Goal: Task Accomplishment & Management: Complete application form

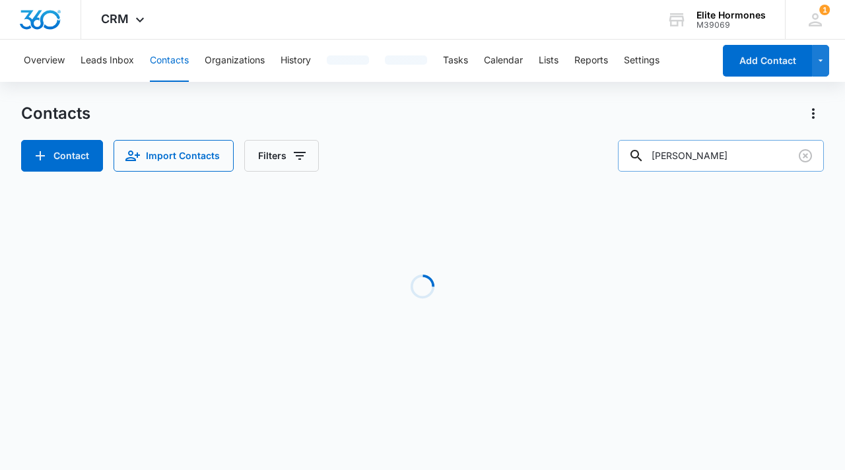
drag, startPoint x: 745, startPoint y: 152, endPoint x: 657, endPoint y: 154, distance: 87.8
click at [657, 154] on input "rodriguez" at bounding box center [721, 156] width 206 height 32
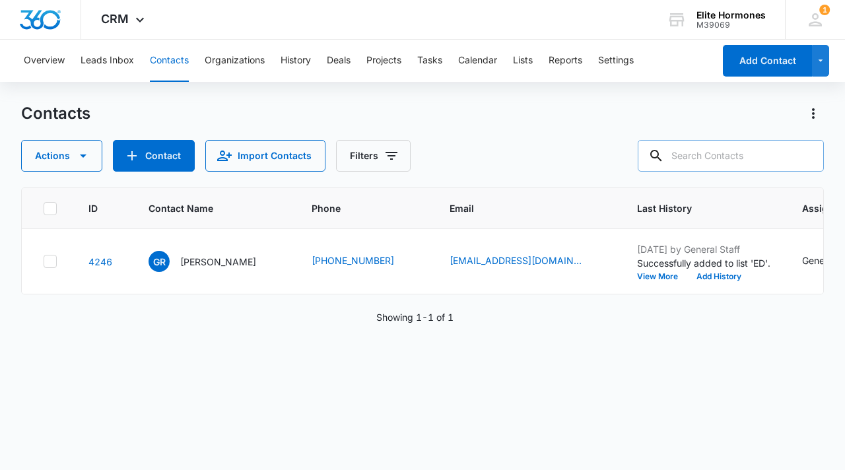
click at [723, 152] on input "text" at bounding box center [730, 156] width 186 height 32
paste input "[PERSON_NAME]"
type input "[PERSON_NAME]"
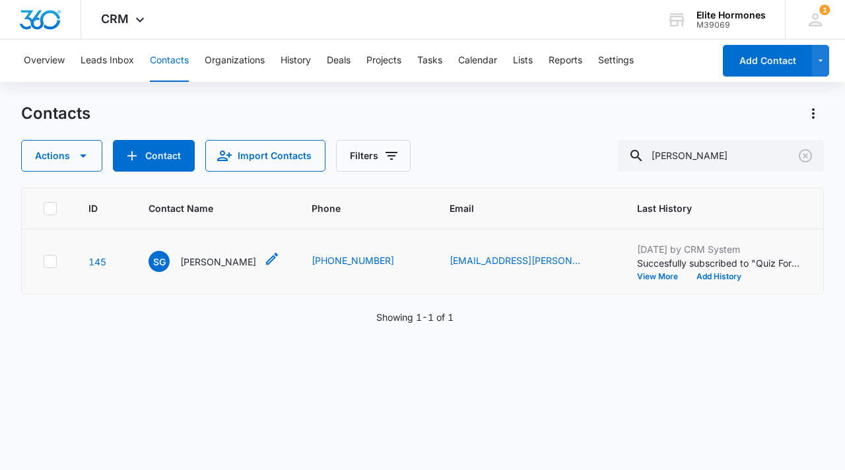
click at [226, 258] on p "[PERSON_NAME]" at bounding box center [218, 262] width 76 height 14
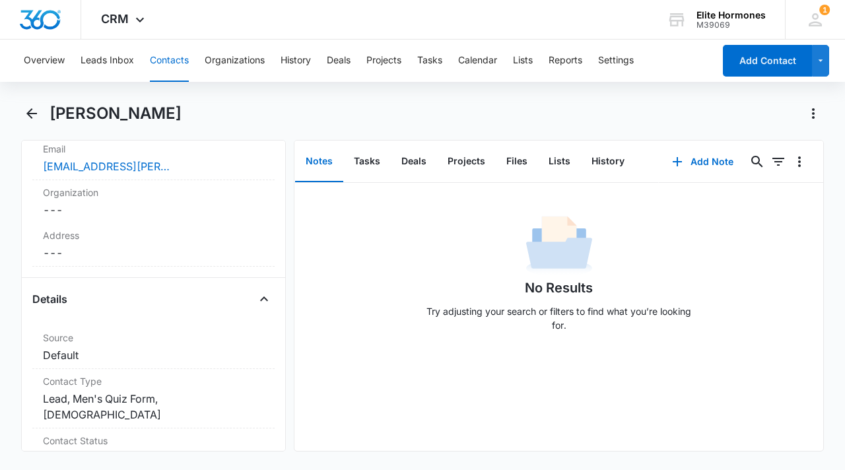
scroll to position [453, 0]
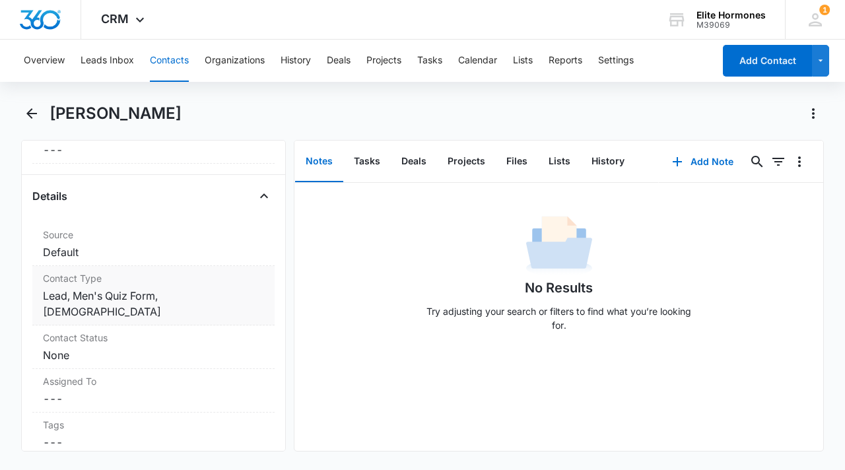
click at [211, 295] on dd "Cancel Save Changes Lead, Men's Quiz Form, male" at bounding box center [153, 304] width 221 height 32
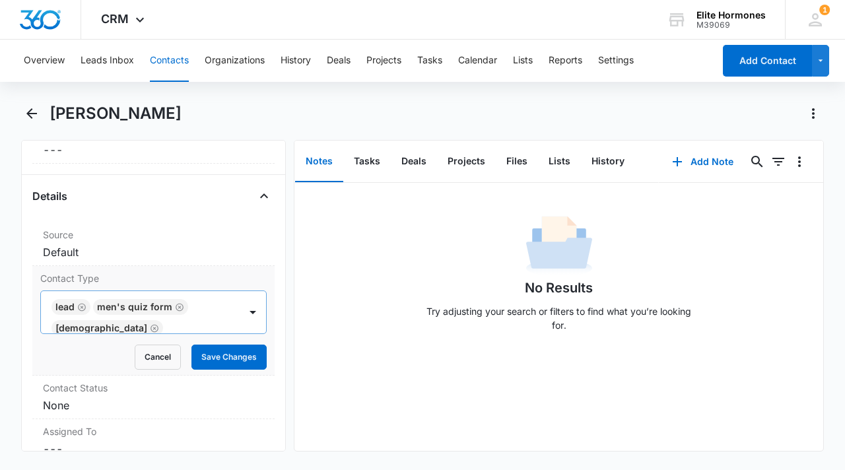
click at [79, 308] on icon "Remove Lead" at bounding box center [81, 307] width 9 height 10
click at [242, 305] on div at bounding box center [252, 312] width 21 height 21
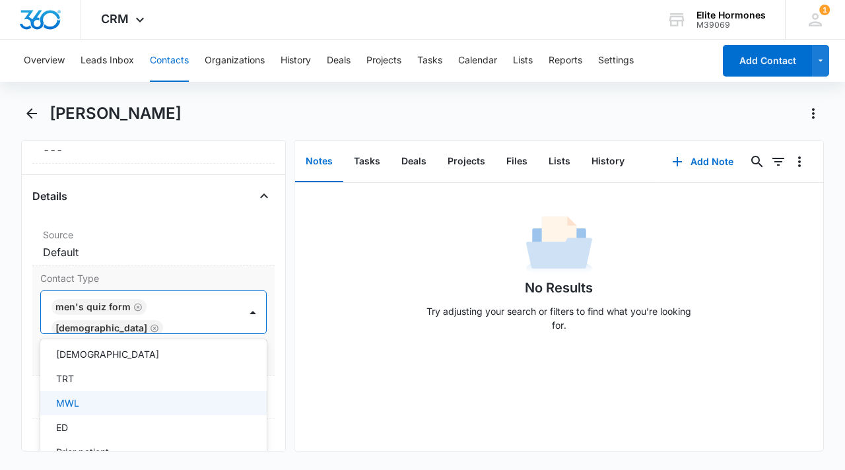
scroll to position [428, 0]
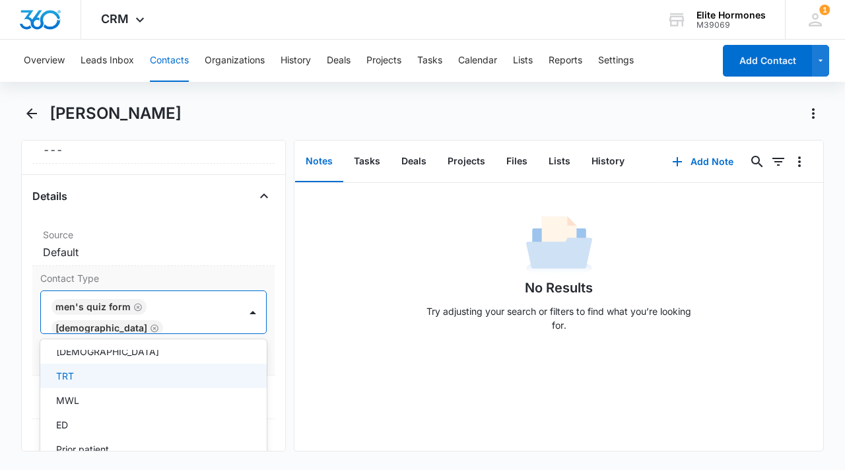
click at [119, 364] on div "TRT" at bounding box center [153, 376] width 226 height 24
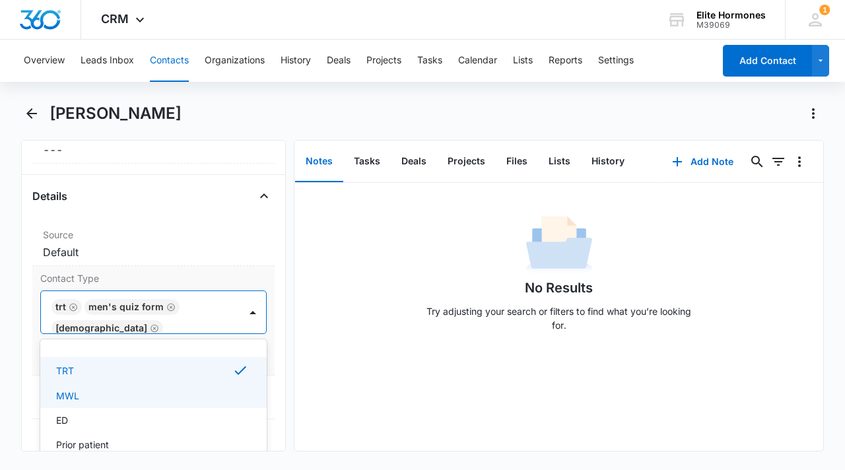
scroll to position [436, 0]
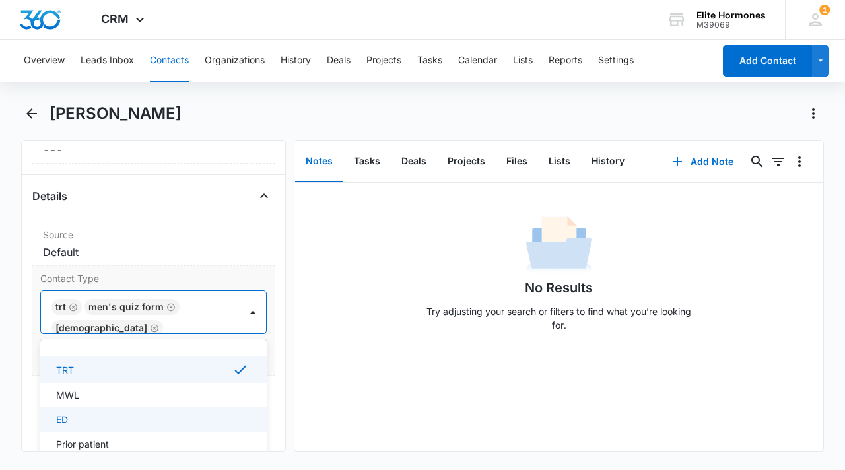
click at [120, 418] on div "ED" at bounding box center [152, 419] width 192 height 14
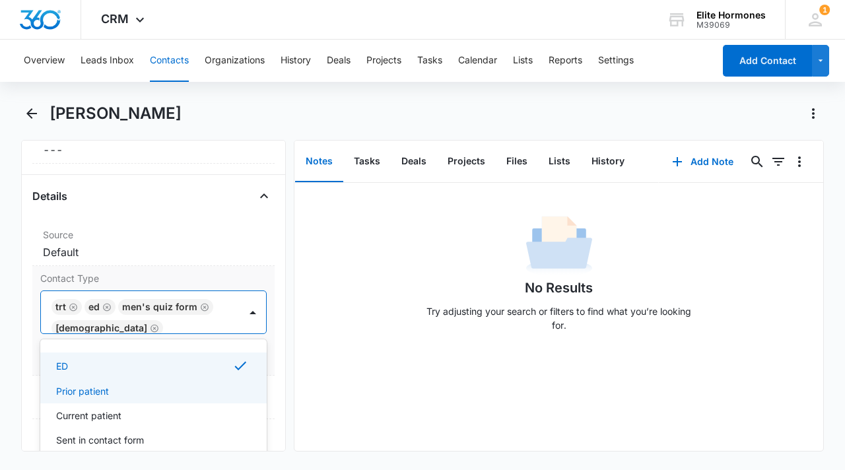
scroll to position [502, 0]
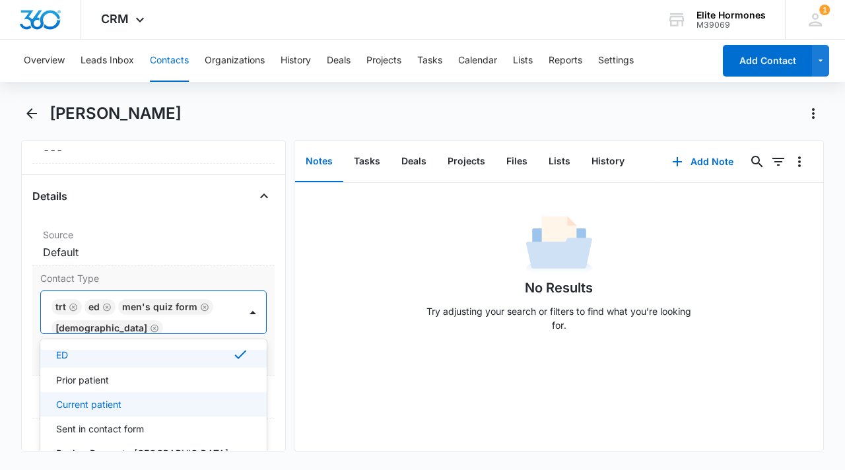
click at [136, 399] on div "Current patient" at bounding box center [152, 404] width 192 height 14
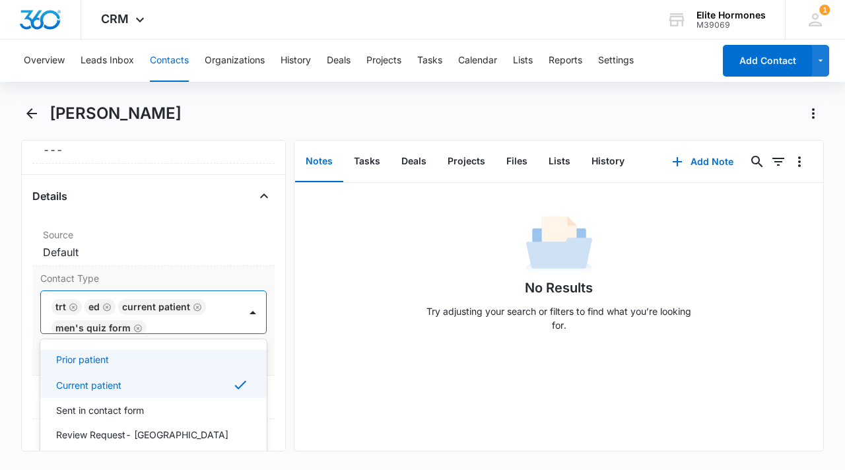
scroll to position [571, 0]
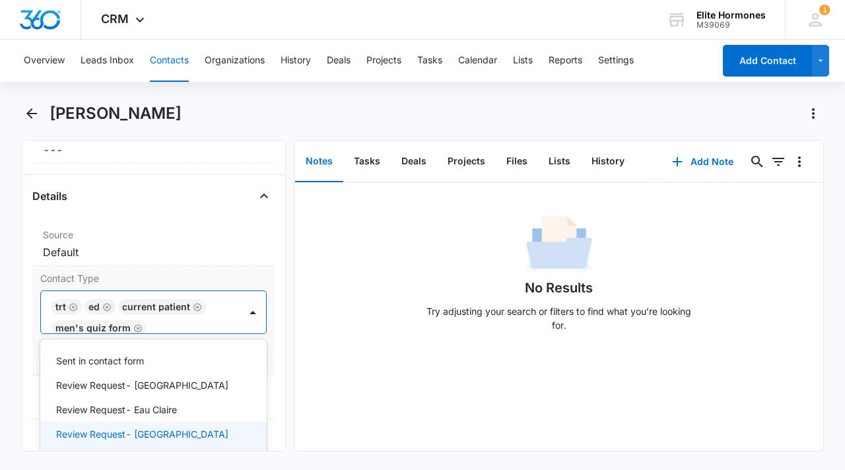
click at [180, 427] on div "Review Request- [GEOGRAPHIC_DATA]" at bounding box center [152, 434] width 192 height 14
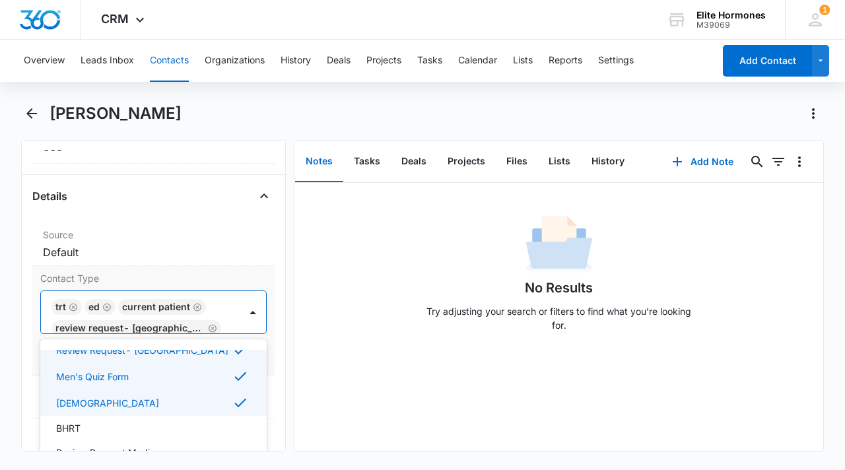
scroll to position [663, 0]
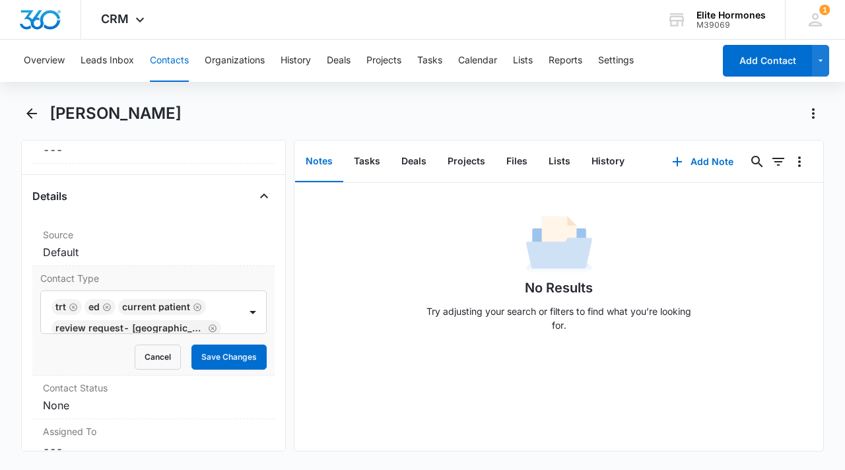
click at [162, 277] on label "Contact Type" at bounding box center [153, 278] width 226 height 14
click at [214, 356] on button "Save Changes" at bounding box center [228, 356] width 75 height 25
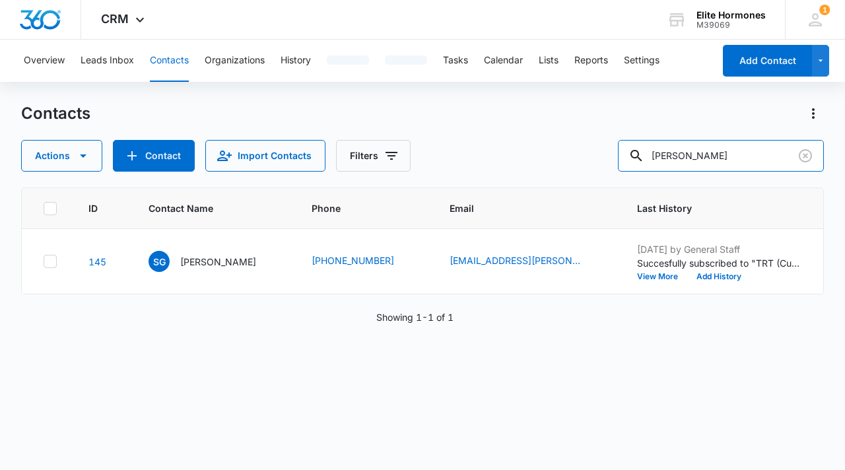
drag, startPoint x: 777, startPoint y: 156, endPoint x: 639, endPoint y: 156, distance: 137.9
click at [639, 156] on div "Actions Contact Import Contacts Filters [PERSON_NAME]" at bounding box center [422, 156] width 802 height 32
type input "Frost"
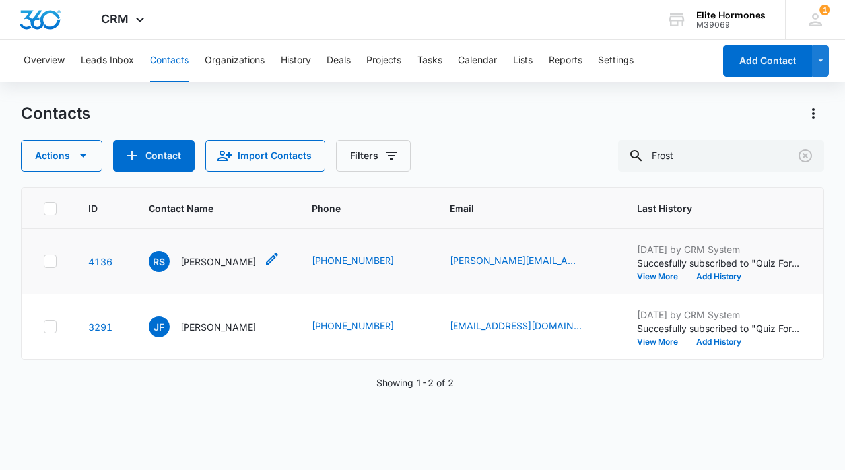
click at [170, 261] on div "RS [PERSON_NAME]" at bounding box center [202, 261] width 108 height 21
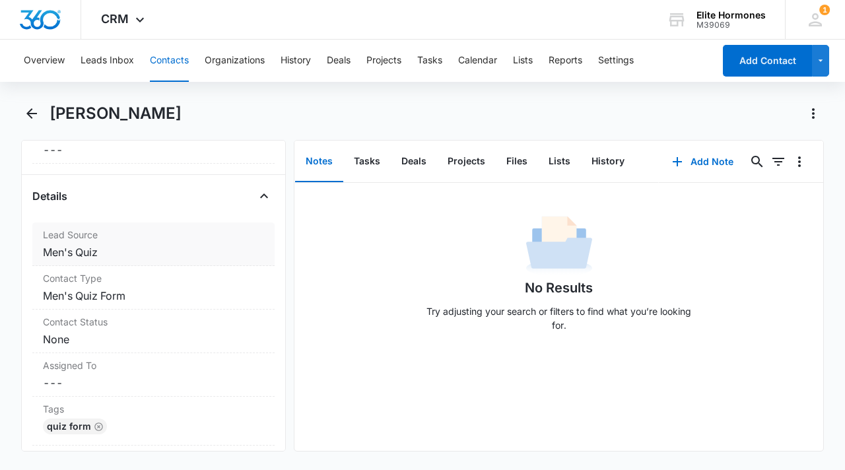
scroll to position [460, 0]
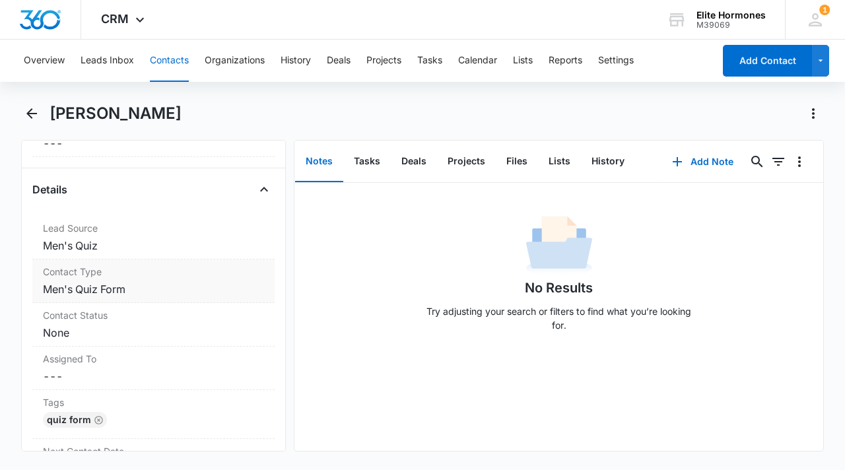
click at [159, 273] on label "Contact Type" at bounding box center [153, 272] width 221 height 14
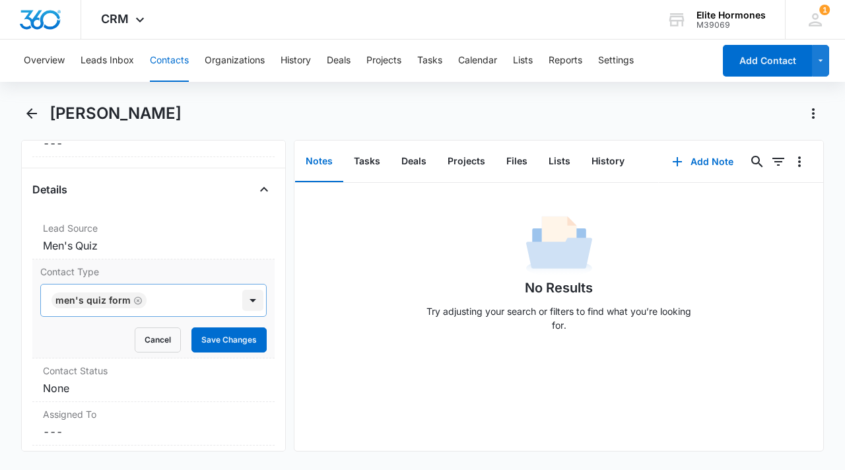
click at [244, 304] on div at bounding box center [252, 300] width 21 height 21
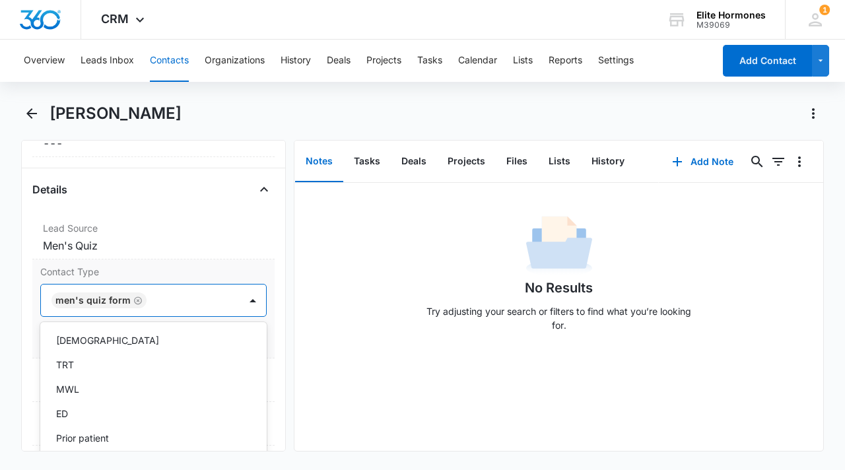
scroll to position [423, 0]
click at [150, 364] on div "TRT" at bounding box center [152, 364] width 192 height 14
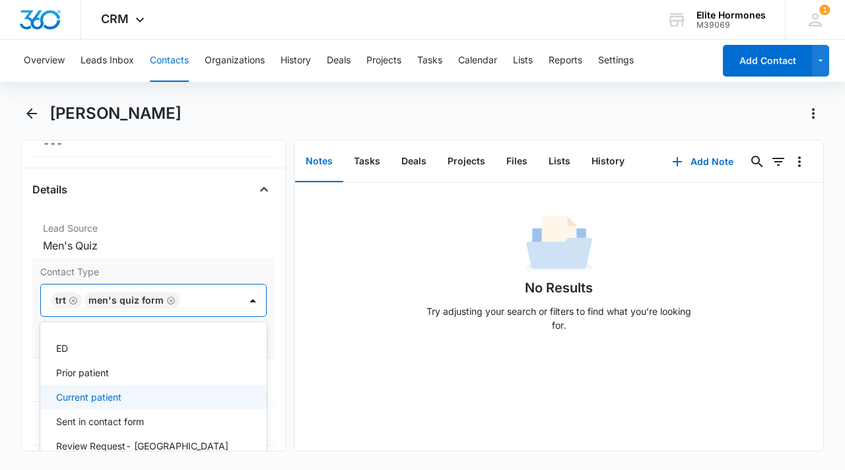
scroll to position [491, 0]
click at [176, 398] on div "Current patient" at bounding box center [152, 396] width 192 height 14
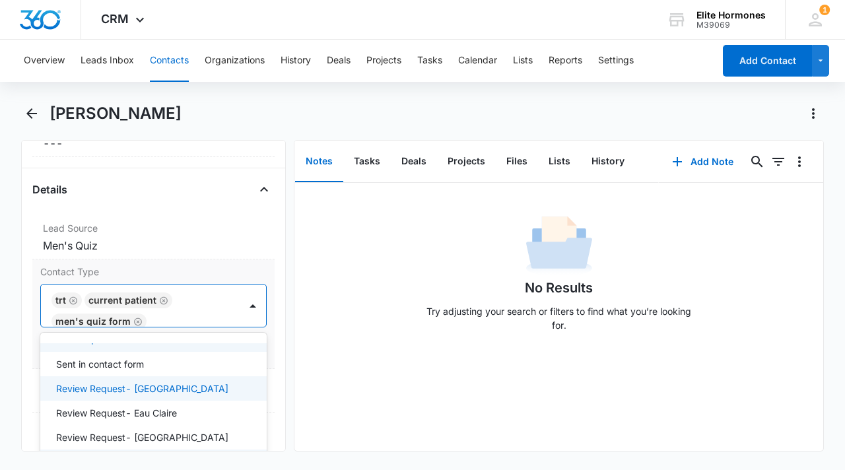
scroll to position [569, 0]
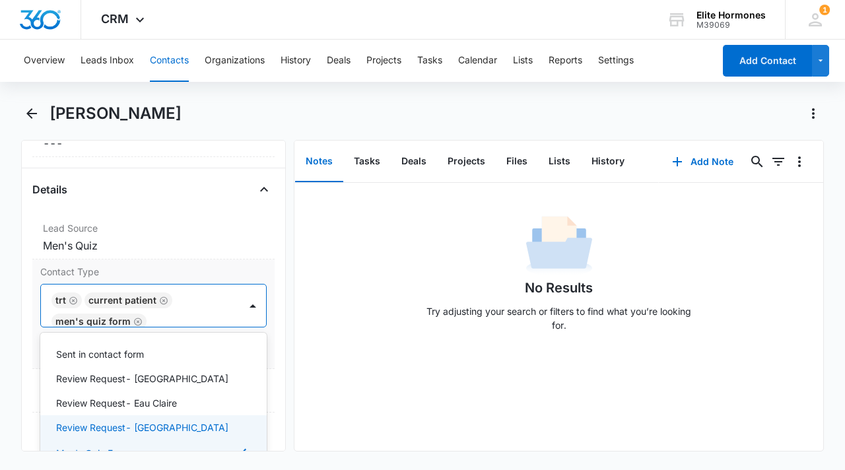
click at [181, 419] on div "Review Request- [GEOGRAPHIC_DATA]" at bounding box center [153, 427] width 226 height 24
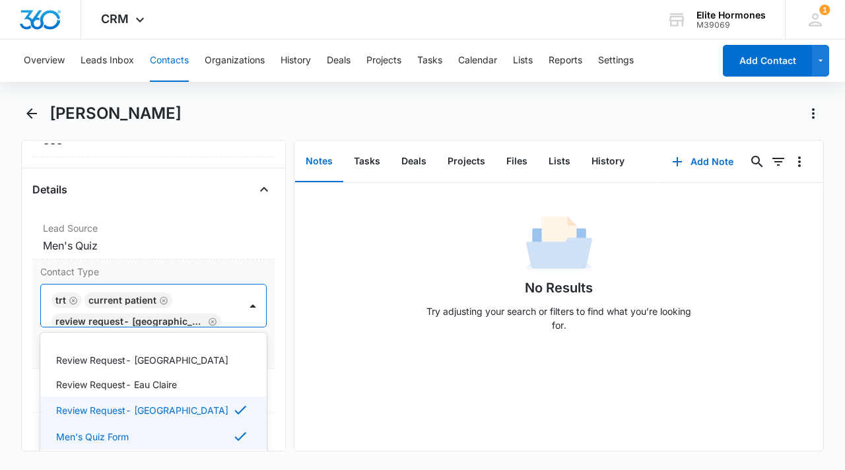
scroll to position [645, 0]
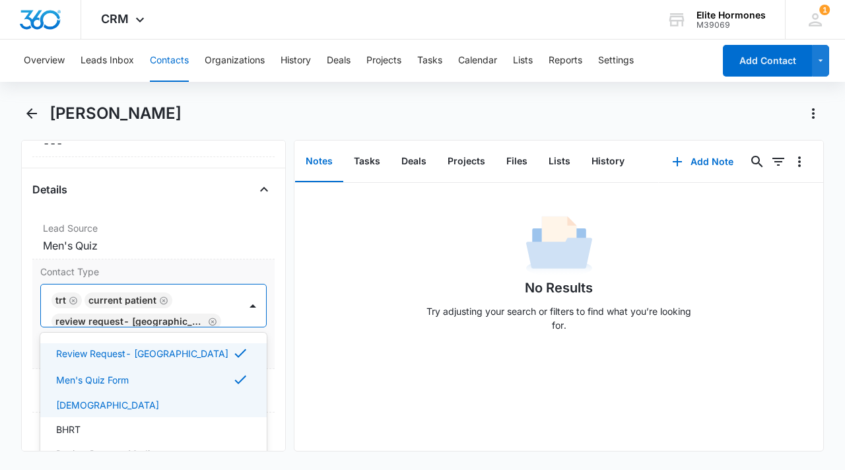
click at [100, 408] on div "[DEMOGRAPHIC_DATA]" at bounding box center [152, 405] width 192 height 14
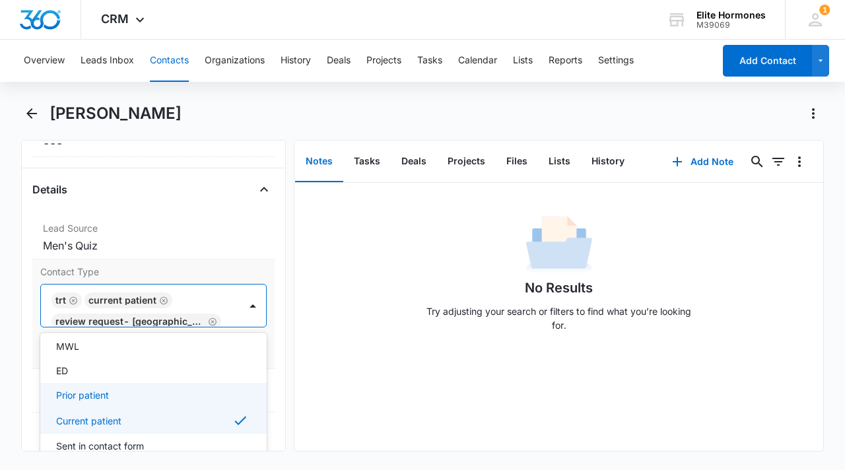
scroll to position [467, 0]
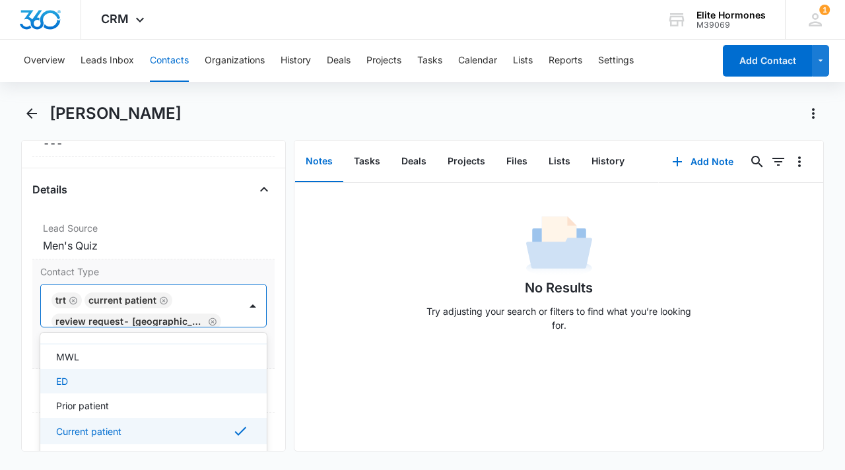
click at [161, 385] on div "ED" at bounding box center [152, 381] width 192 height 14
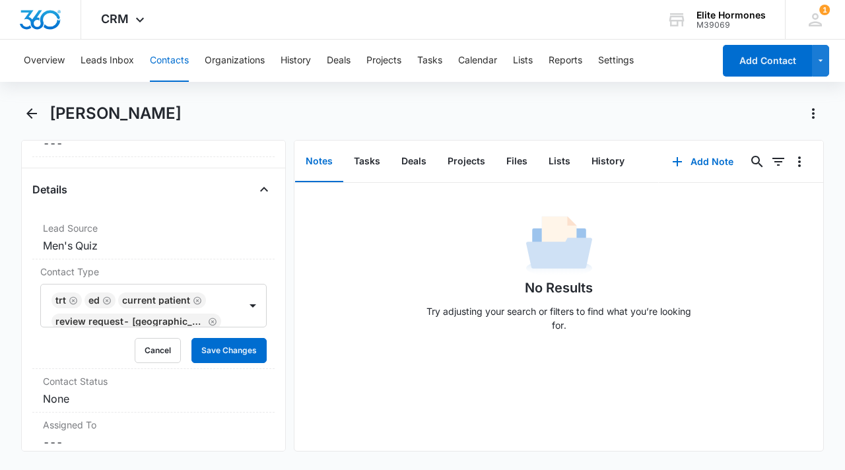
click at [27, 289] on div "Remove RS [PERSON_NAME] Contact Info Name Cancel Save Changes [PERSON_NAME] Pho…" at bounding box center [153, 295] width 265 height 311
click at [207, 345] on button "Save Changes" at bounding box center [228, 350] width 75 height 25
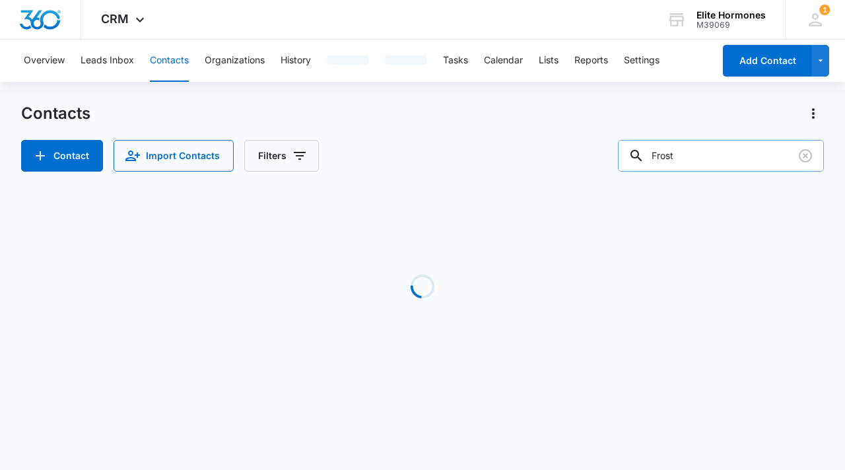
drag, startPoint x: 721, startPoint y: 156, endPoint x: 661, endPoint y: 159, distance: 60.8
click at [661, 159] on div "Frost" at bounding box center [721, 156] width 206 height 32
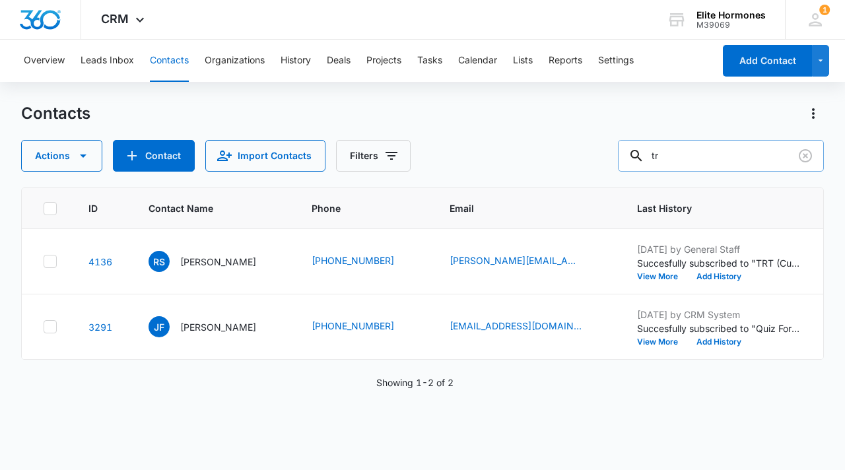
type input "t"
type input "nelson"
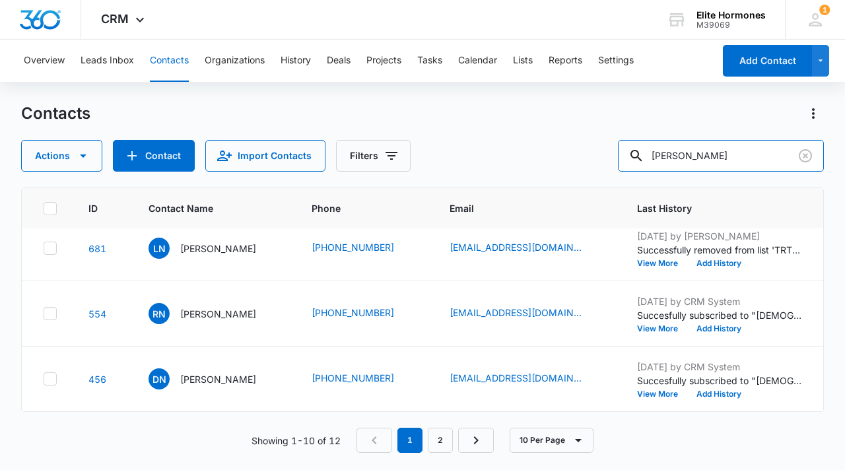
scroll to position [618, 0]
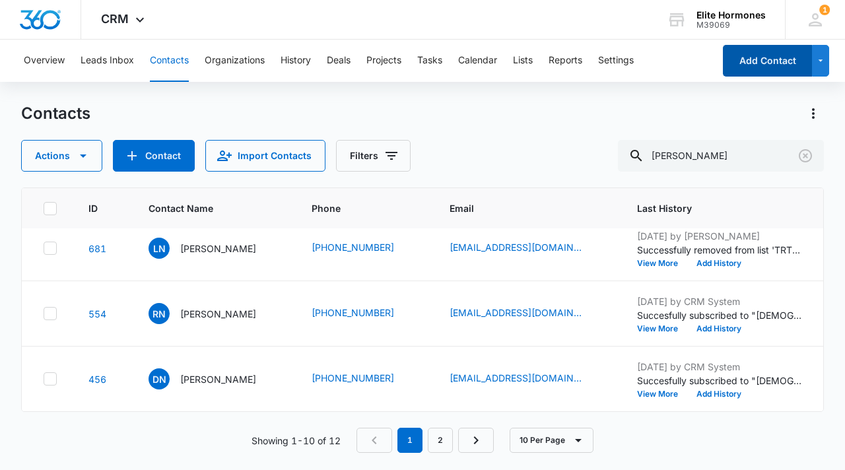
click at [778, 54] on button "Add Contact" at bounding box center [767, 61] width 89 height 32
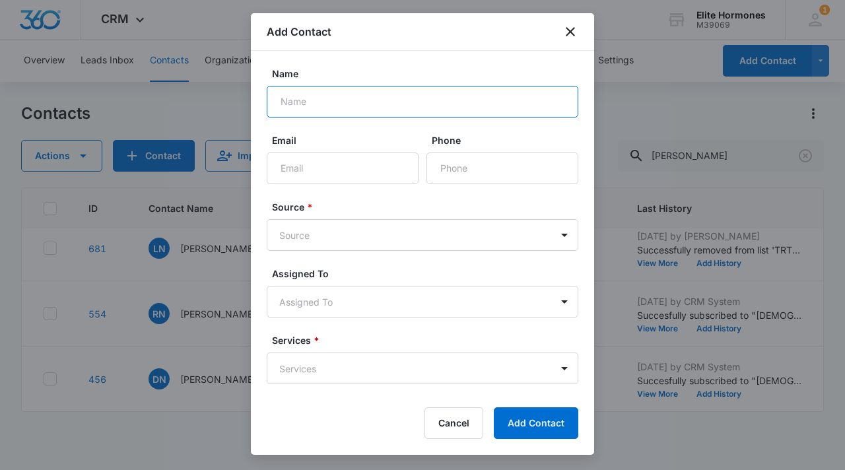
click at [350, 98] on input "Name" at bounding box center [422, 102] width 311 height 32
paste input "Tracy Nelson"
type input "Tracy Nelson"
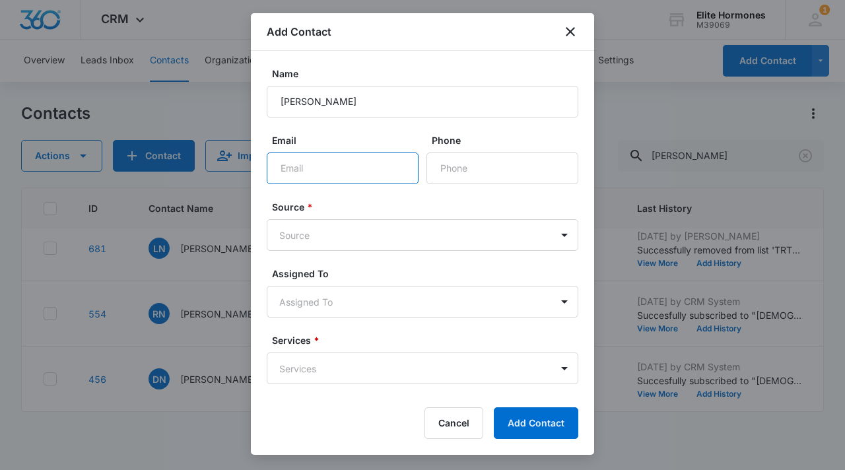
click at [304, 168] on input "Email" at bounding box center [343, 168] width 152 height 32
paste input "715-432-7003 tracy.n@thinktravelinc.com"
click at [282, 170] on input "715-432-7003 tracy.n@thinktravelinc.com" at bounding box center [343, 168] width 152 height 32
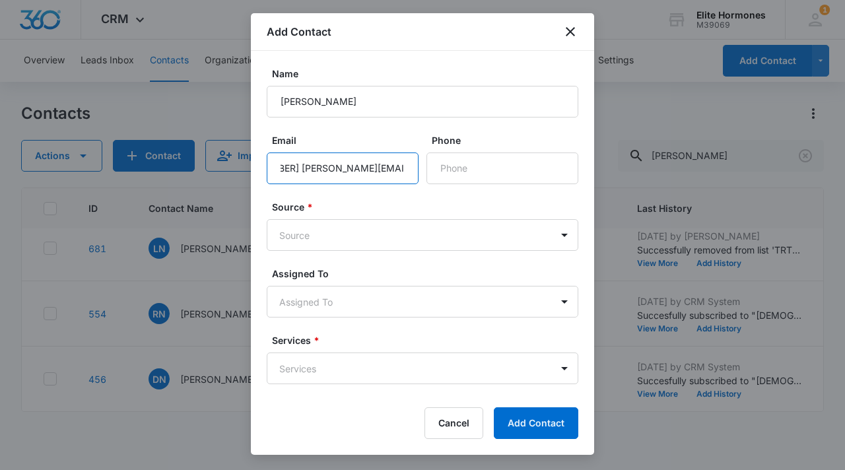
click at [280, 168] on input "715-432-7003 tracy.n@thinktravelinc.com" at bounding box center [343, 168] width 152 height 32
drag, startPoint x: 275, startPoint y: 168, endPoint x: 244, endPoint y: 168, distance: 31.0
click at [244, 168] on body "CRM Apps Reputation Websites Forms CRM Email Social Content Ads Intelligence Fi…" at bounding box center [422, 235] width 845 height 470
type input "tracy.n@thinktravelinc.com"
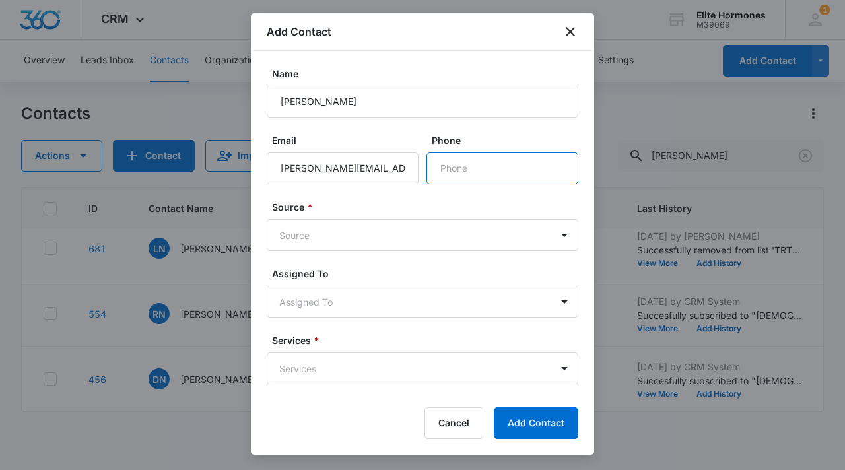
click at [442, 172] on input "Phone" at bounding box center [502, 168] width 152 height 32
paste input "(715) 432-7003"
type input "(715) 432-7003"
click at [337, 240] on body "CRM Apps Reputation Websites Forms CRM Email Social Content Ads Intelligence Fi…" at bounding box center [422, 235] width 845 height 470
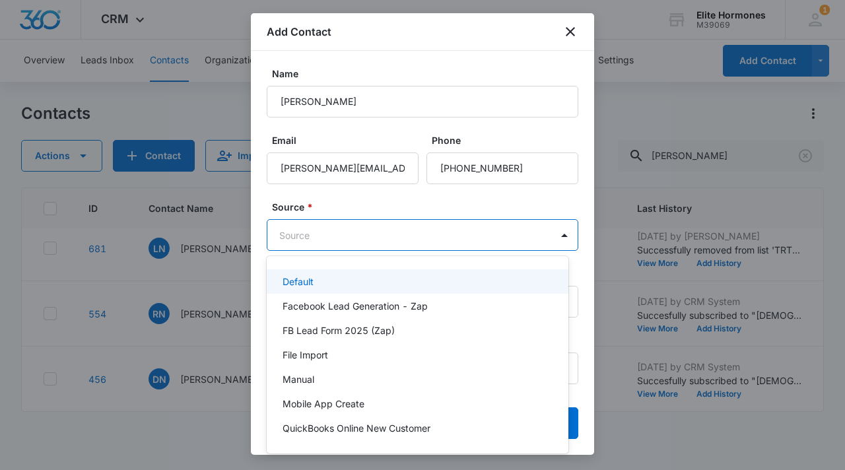
click at [354, 283] on div "Default" at bounding box center [415, 282] width 267 height 14
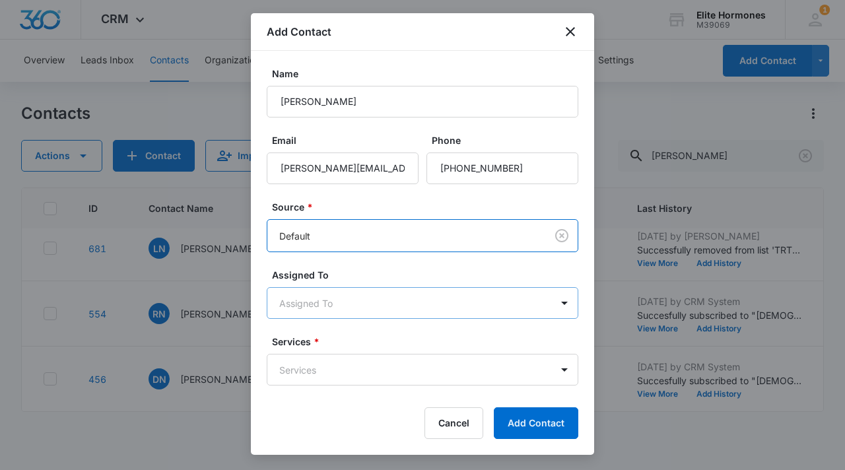
click at [354, 292] on body "CRM Apps Reputation Websites Forms CRM Email Social Content Ads Intelligence Fi…" at bounding box center [422, 235] width 845 height 470
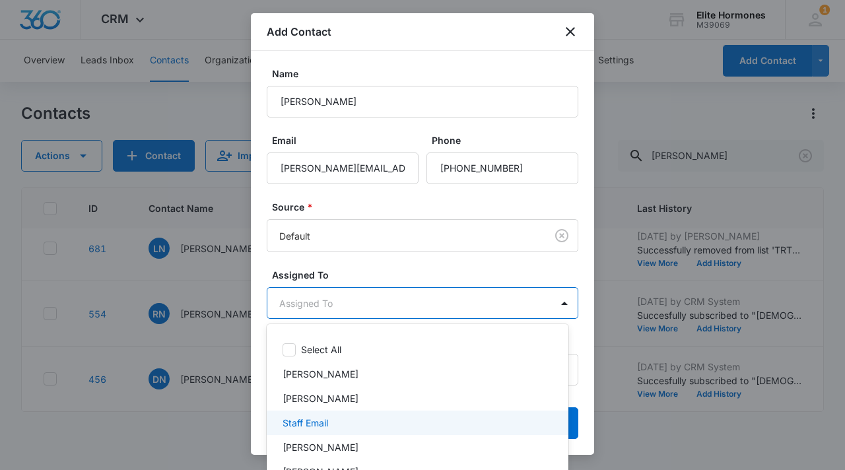
scroll to position [36, 0]
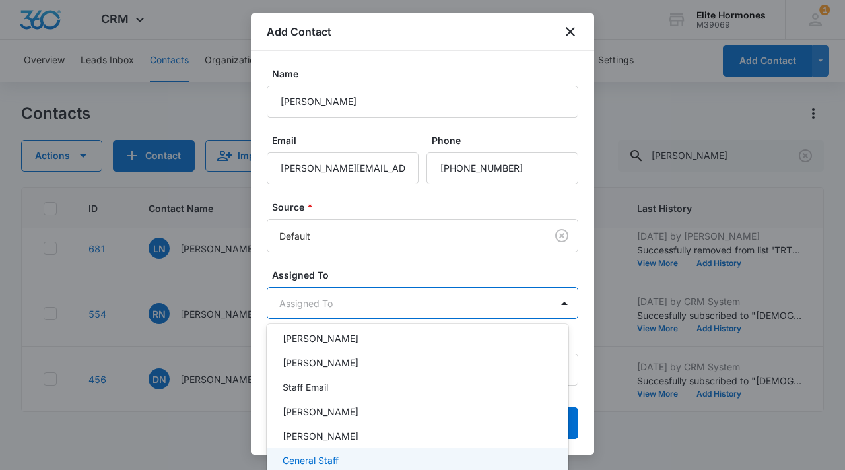
click at [372, 459] on div "General Staff" at bounding box center [415, 460] width 267 height 14
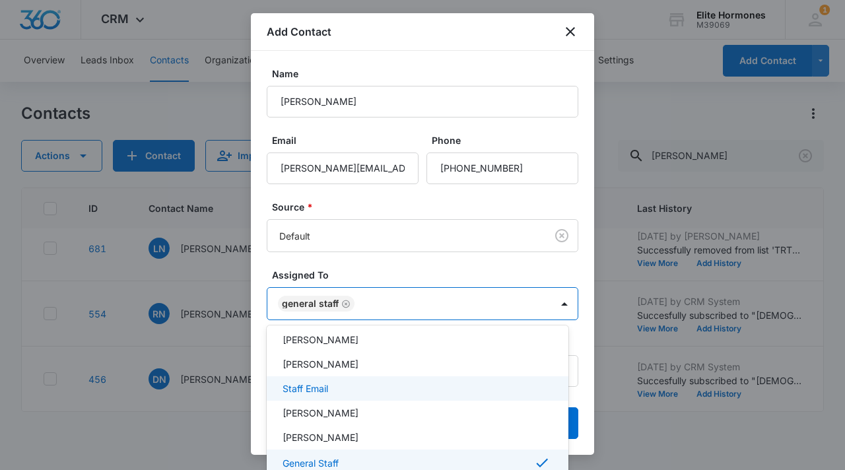
click at [262, 375] on div at bounding box center [422, 235] width 845 height 470
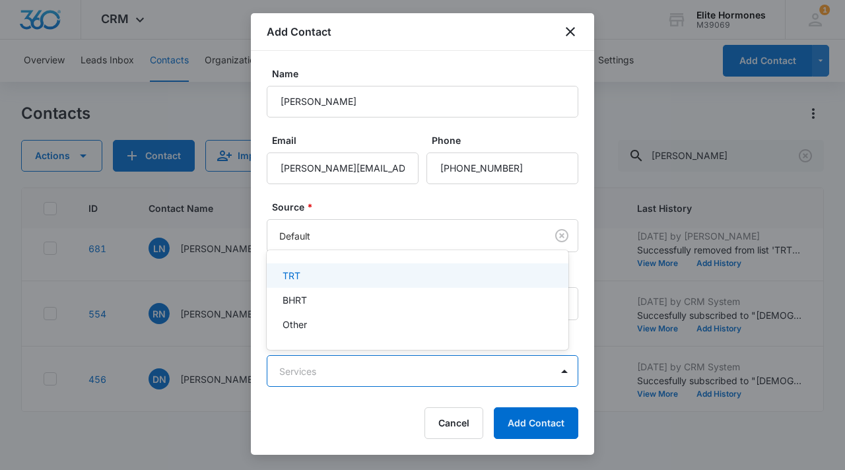
click at [356, 367] on body "CRM Apps Reputation Websites Forms CRM Email Social Content Ads Intelligence Fi…" at bounding box center [422, 235] width 845 height 470
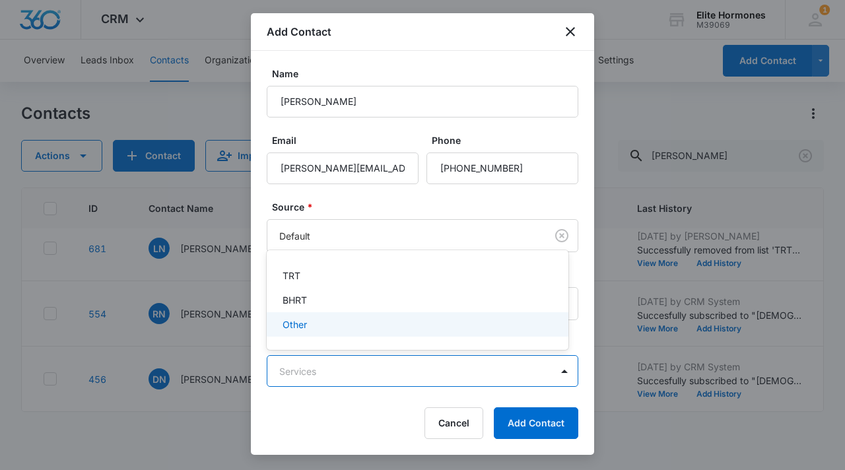
click at [350, 322] on div "Other" at bounding box center [415, 324] width 267 height 14
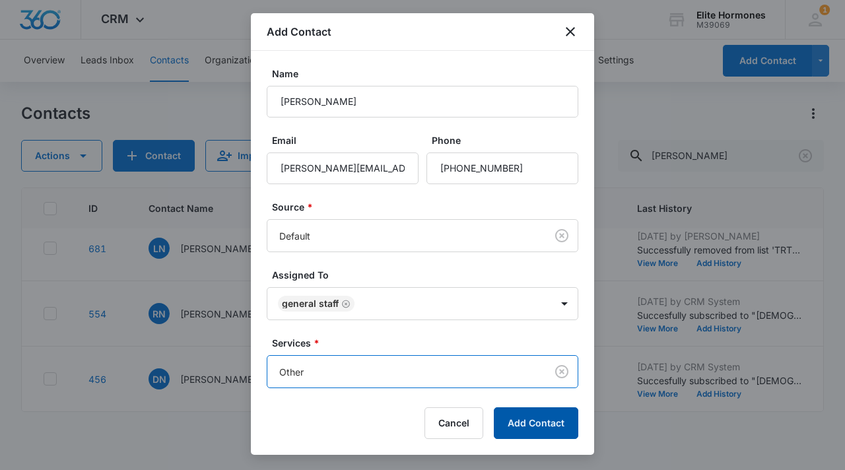
click at [549, 418] on button "Add Contact" at bounding box center [536, 423] width 84 height 32
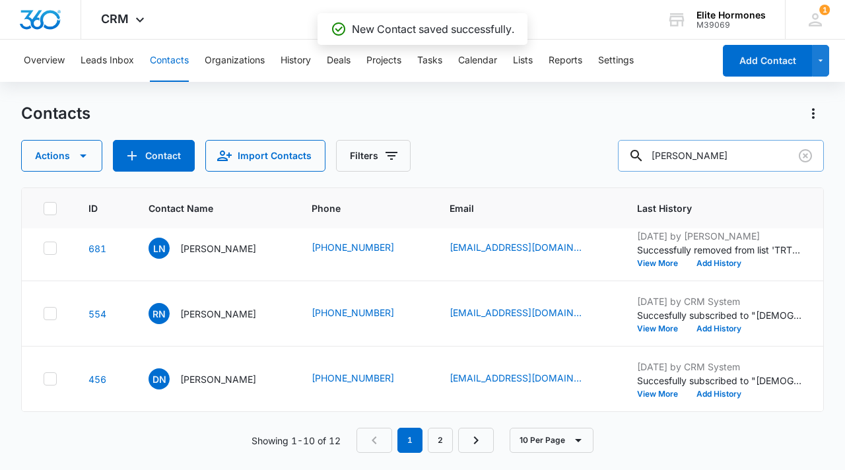
click at [725, 156] on input "nelson" at bounding box center [721, 156] width 206 height 32
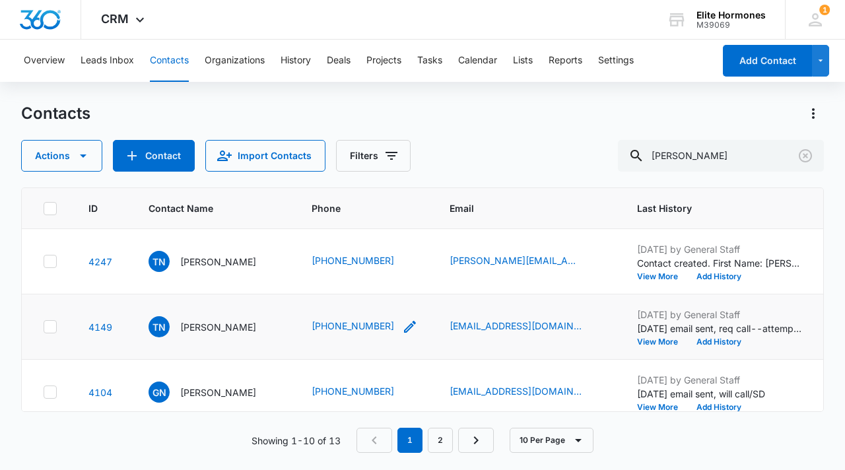
scroll to position [3, 0]
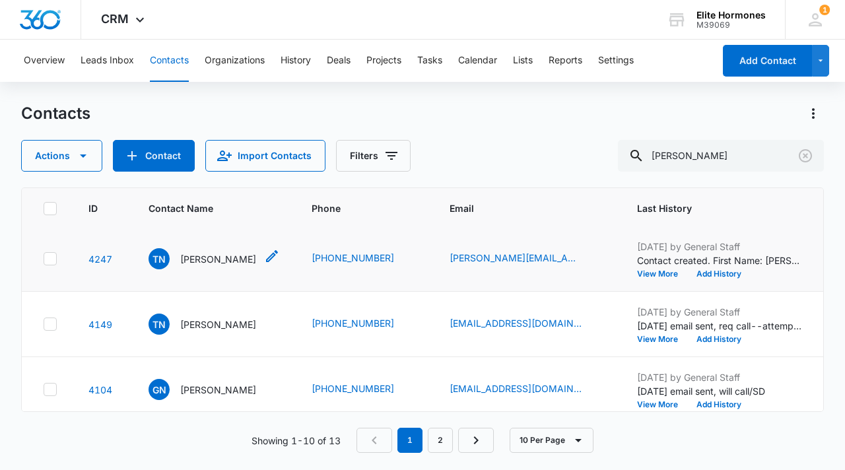
click at [222, 255] on p "Tracy Nelson" at bounding box center [218, 259] width 76 height 14
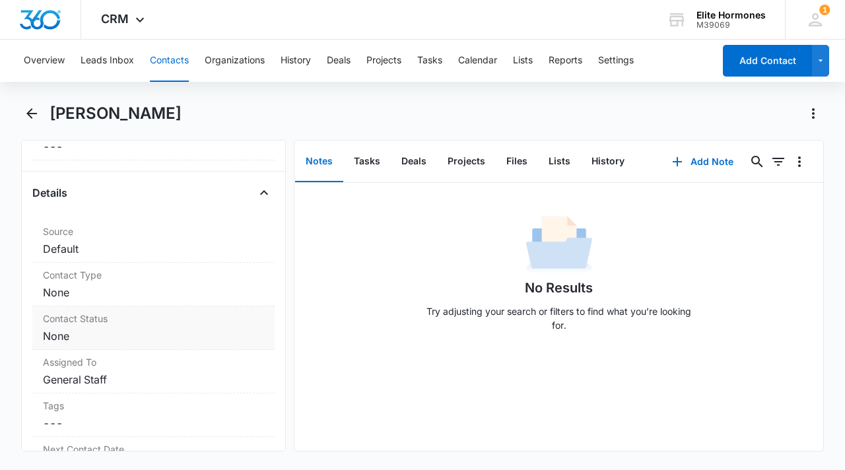
scroll to position [428, 0]
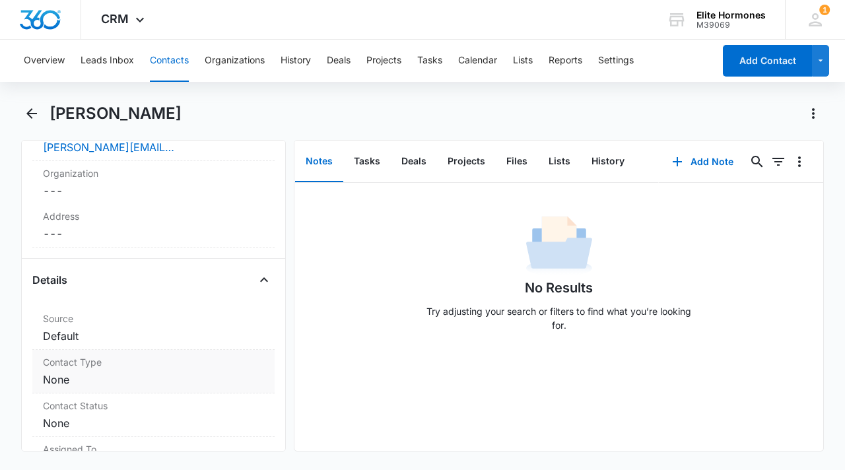
click at [137, 374] on dd "Cancel Save Changes None" at bounding box center [153, 380] width 221 height 16
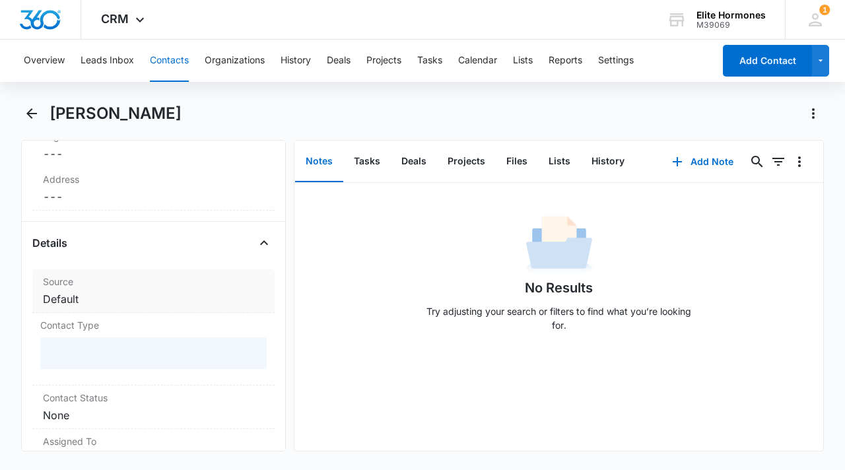
scroll to position [575, 0]
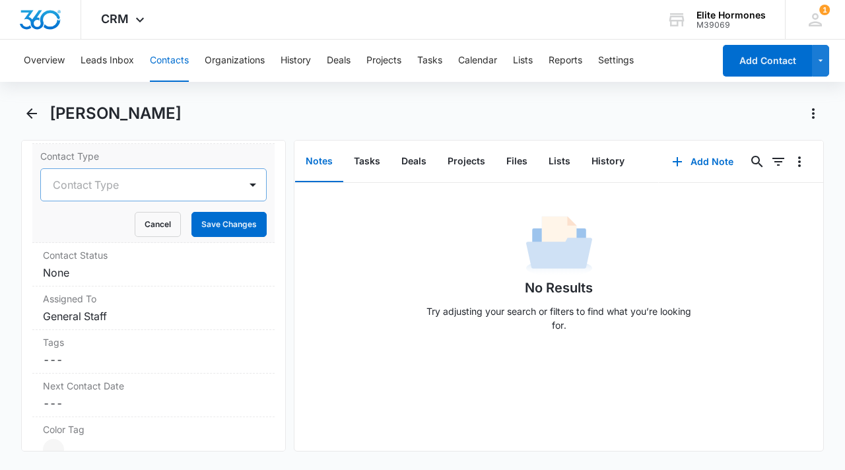
click at [149, 183] on div at bounding box center [138, 185] width 170 height 18
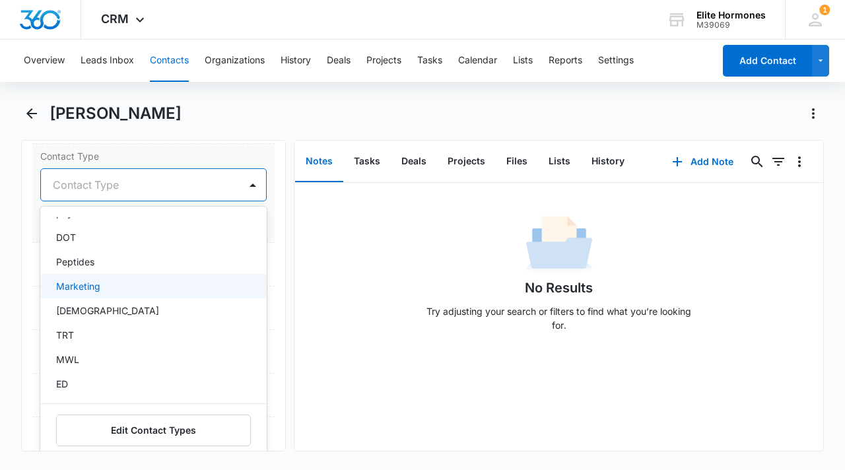
scroll to position [337, 0]
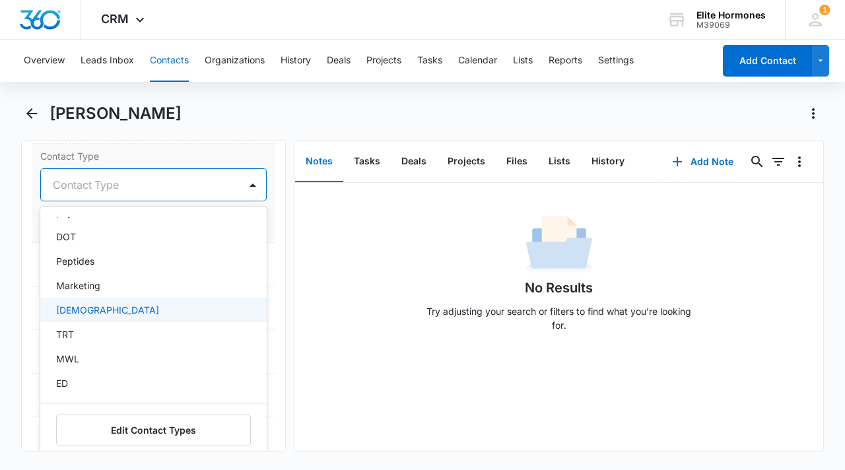
click at [136, 314] on div "[DEMOGRAPHIC_DATA]" at bounding box center [152, 310] width 192 height 14
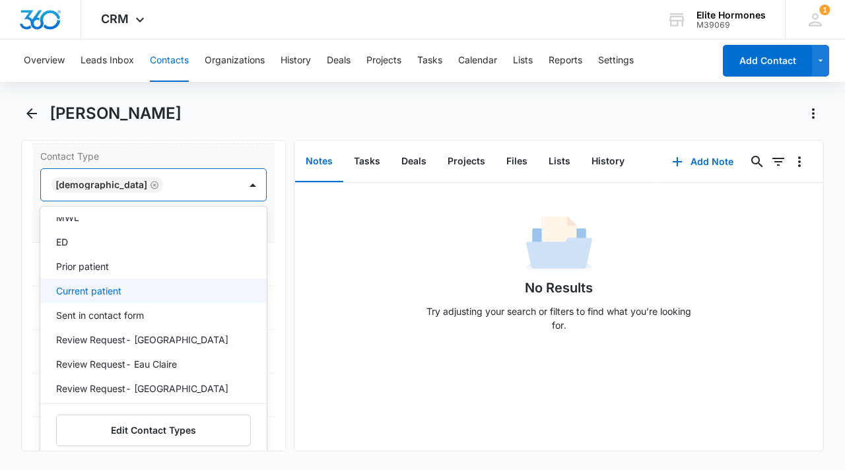
scroll to position [471, 0]
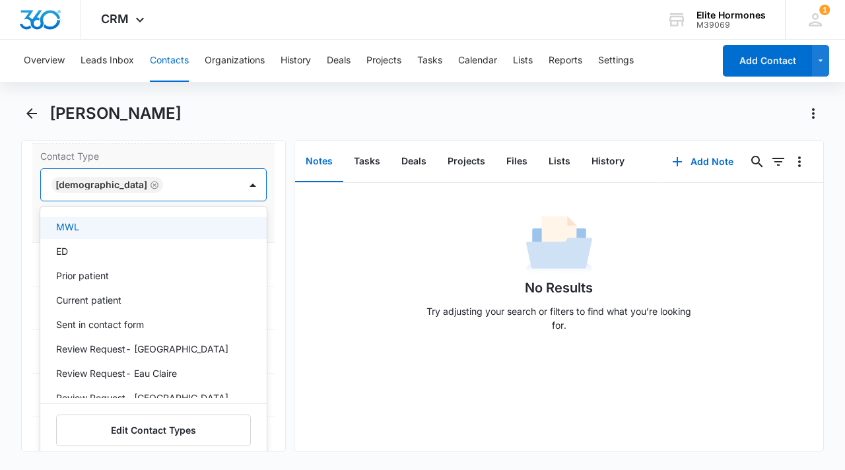
click at [115, 225] on div "MWL" at bounding box center [152, 227] width 192 height 14
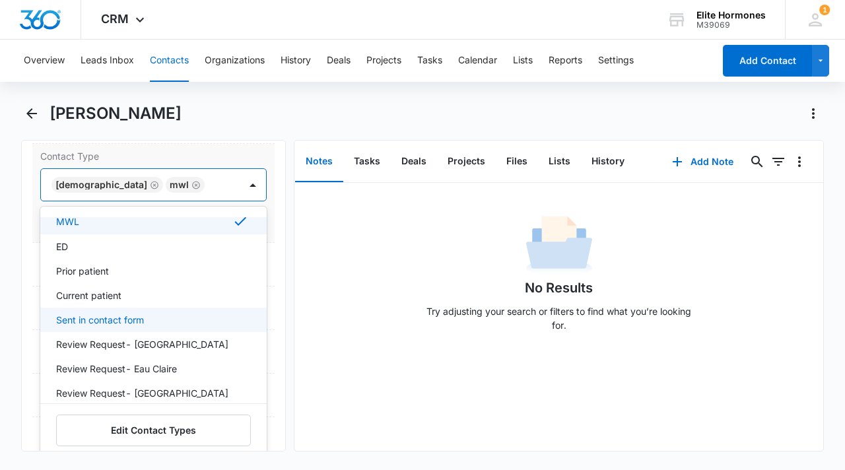
scroll to position [490, 0]
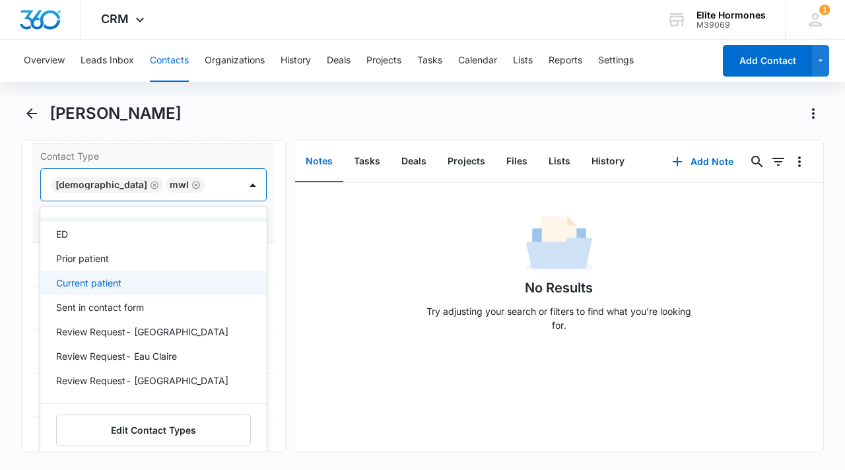
click at [164, 280] on div "Current patient" at bounding box center [152, 283] width 192 height 14
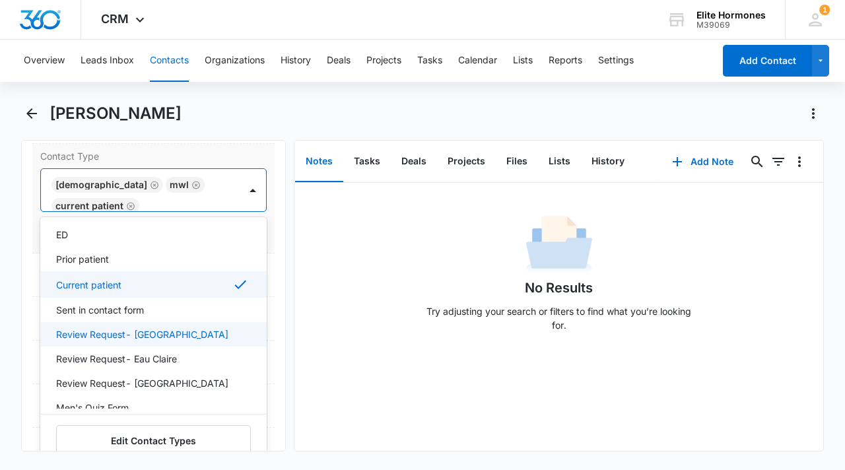
scroll to position [514, 0]
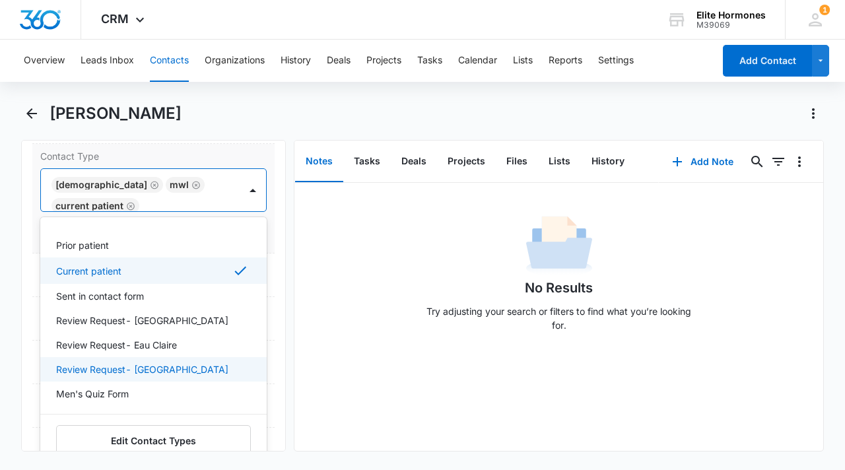
click at [183, 367] on div "Review Request- [GEOGRAPHIC_DATA]" at bounding box center [152, 369] width 192 height 14
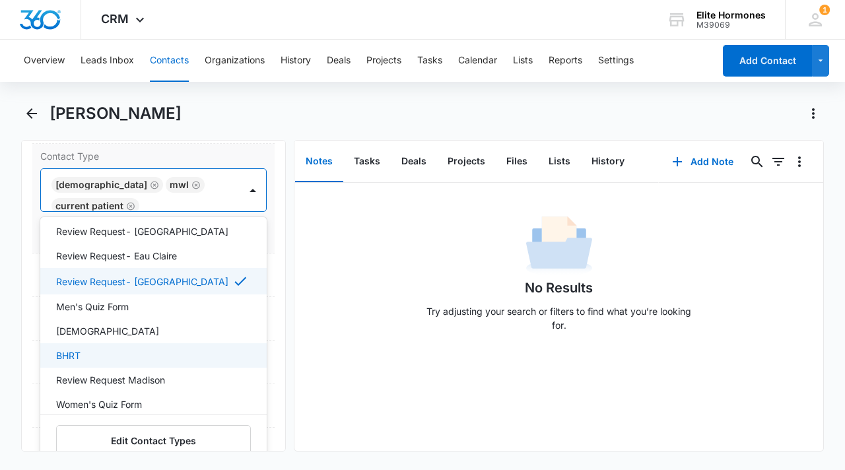
scroll to position [614, 0]
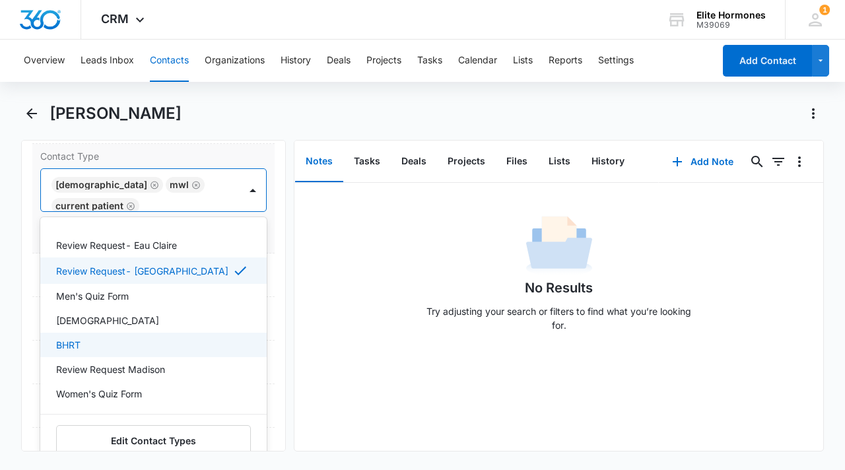
click at [171, 350] on div "BHRT" at bounding box center [152, 345] width 192 height 14
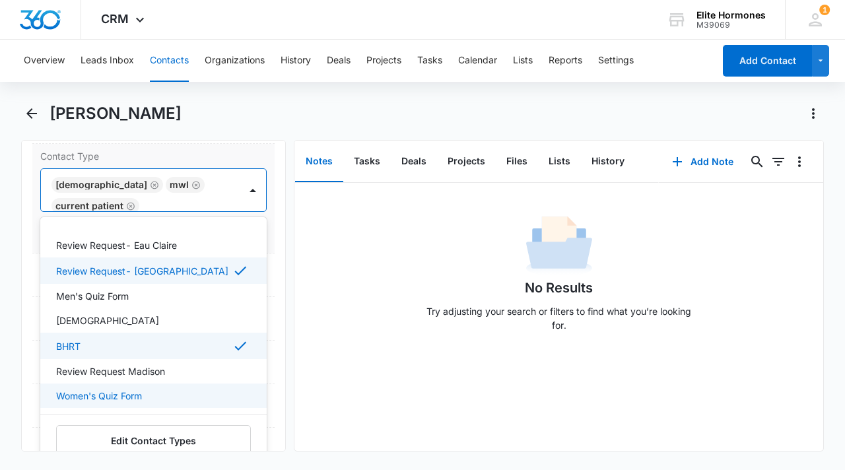
click at [182, 395] on div "Women's Quiz Form" at bounding box center [152, 396] width 192 height 14
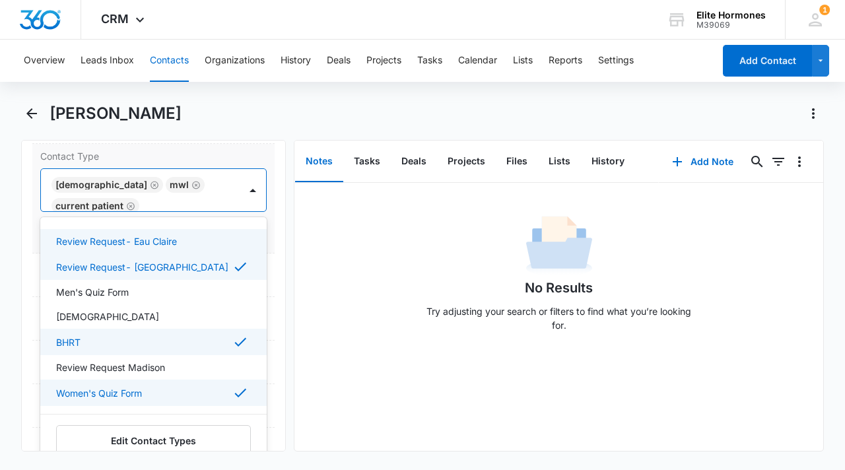
click at [34, 222] on div "Contact Type option Women's Quiz Form, selected. Review Request- Eau Claire, 26…" at bounding box center [153, 199] width 242 height 110
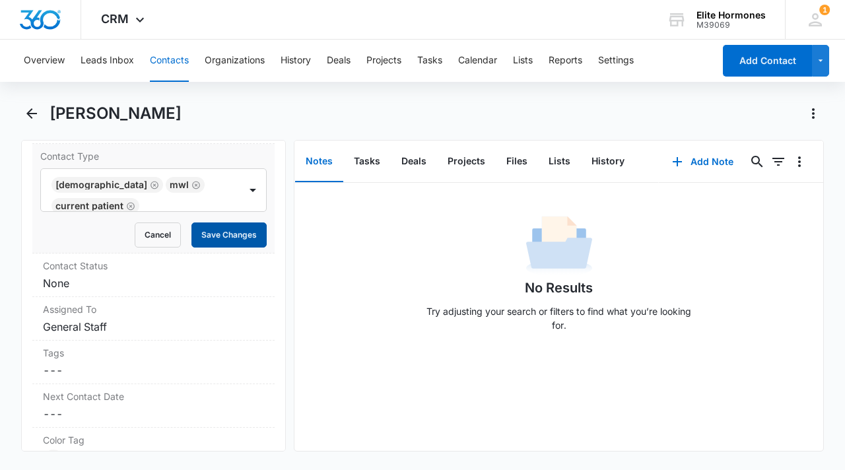
click at [201, 238] on button "Save Changes" at bounding box center [228, 234] width 75 height 25
